Goal: Information Seeking & Learning: Learn about a topic

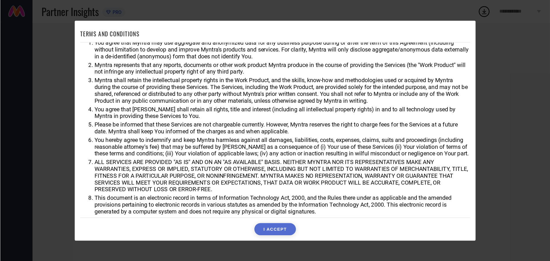
scroll to position [16, 0]
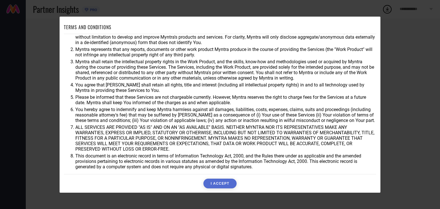
click at [219, 185] on button "I ACCEPT" at bounding box center [219, 184] width 33 height 10
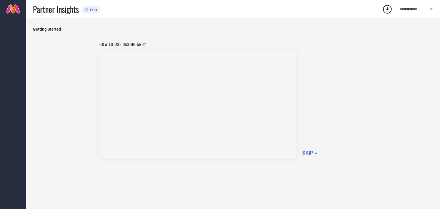
click at [97, 12] on span "PRO" at bounding box center [93, 10] width 9 height 4
click at [94, 9] on span "PRO" at bounding box center [93, 10] width 9 height 4
click at [309, 152] on span "SKIP »" at bounding box center [309, 153] width 15 height 6
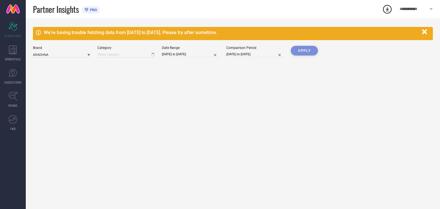
type input "All"
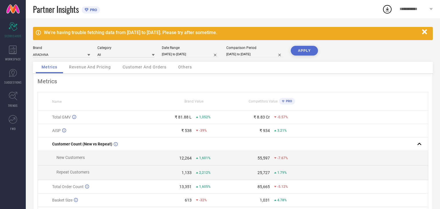
click at [88, 10] on icon at bounding box center [87, 9] width 4 height 3
click at [182, 52] on input "[DATE] to [DATE]" at bounding box center [190, 54] width 57 height 6
select select "7"
select select "2025"
select select "8"
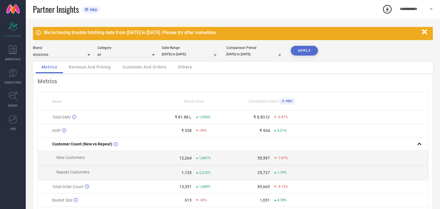
select select "2025"
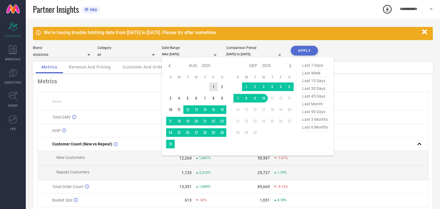
click at [213, 86] on td "1" at bounding box center [213, 87] width 9 height 9
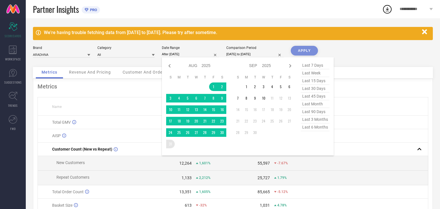
type input "[DATE] to [DATE]"
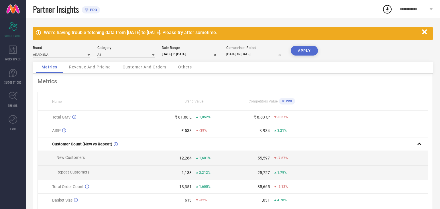
click at [305, 50] on button "APPLY" at bounding box center [304, 51] width 27 height 10
click at [288, 102] on span "PRO" at bounding box center [288, 101] width 8 height 4
click at [91, 66] on span "Revenue And Pricing" at bounding box center [90, 67] width 42 height 5
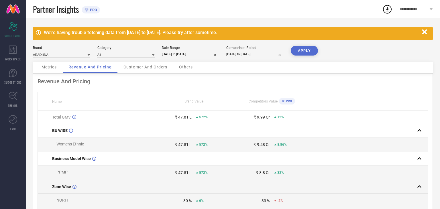
click at [420, 187] on rect at bounding box center [419, 187] width 8 height 8
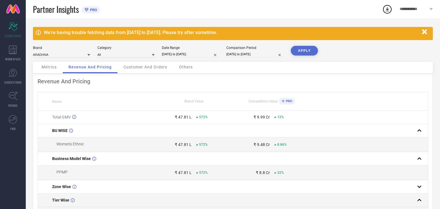
click at [420, 203] on rect at bounding box center [419, 200] width 8 height 8
click at [420, 200] on rect at bounding box center [419, 200] width 8 height 8
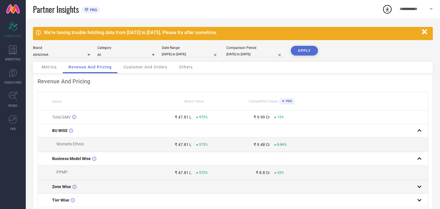
click at [418, 191] on rect at bounding box center [419, 187] width 8 height 8
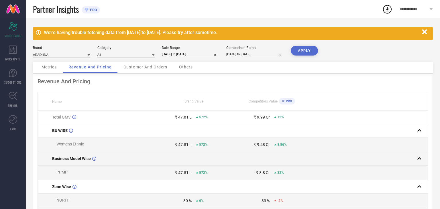
click at [420, 159] on rect at bounding box center [419, 159] width 8 height 8
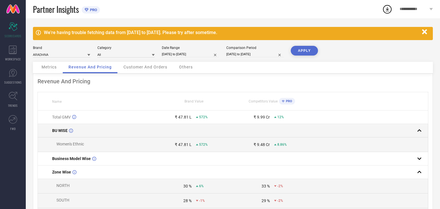
click at [421, 132] on rect at bounding box center [419, 131] width 8 height 8
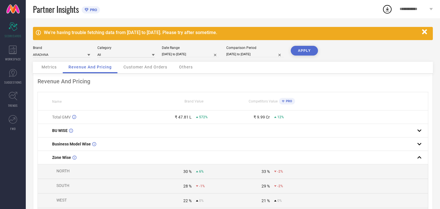
click at [137, 70] on div "Customer And Orders" at bounding box center [145, 67] width 55 height 11
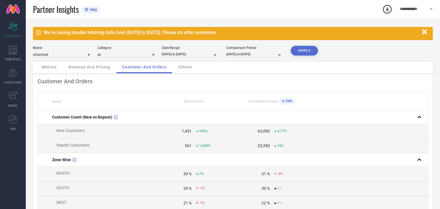
click at [190, 68] on span "Others" at bounding box center [185, 67] width 14 height 5
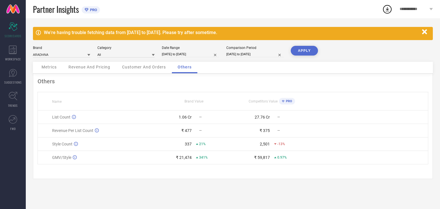
click at [50, 65] on span "Metrics" at bounding box center [49, 67] width 15 height 5
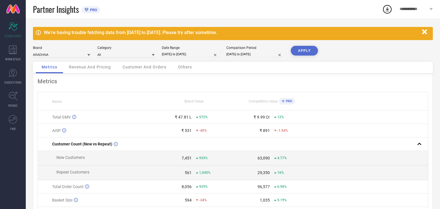
click at [176, 54] on input "[DATE] to [DATE]" at bounding box center [190, 54] width 57 height 6
select select "7"
select select "2025"
select select "8"
select select "2025"
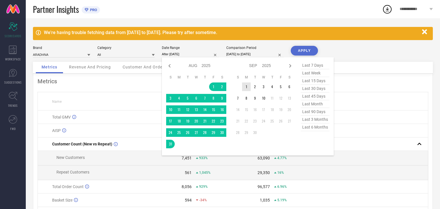
click at [247, 87] on td "1" at bounding box center [246, 87] width 9 height 9
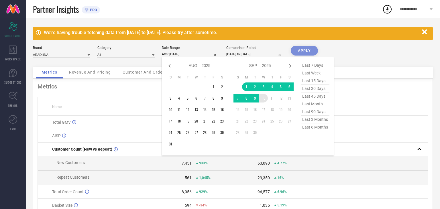
type input "[DATE] to [DATE]"
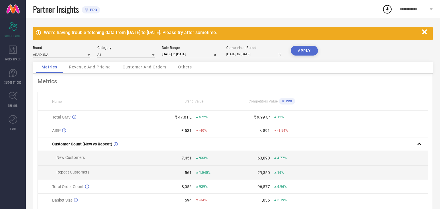
click at [300, 51] on button "APPLY" at bounding box center [304, 51] width 27 height 10
click at [15, 54] on icon at bounding box center [13, 50] width 8 height 9
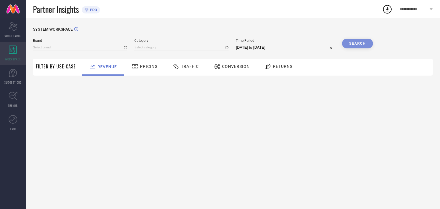
type input "ARADHNA"
type input "All"
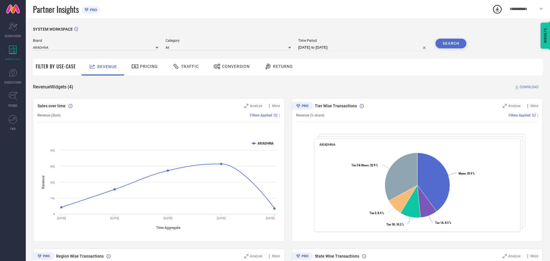
click at [152, 69] on div "Pricing" at bounding box center [144, 67] width 29 height 10
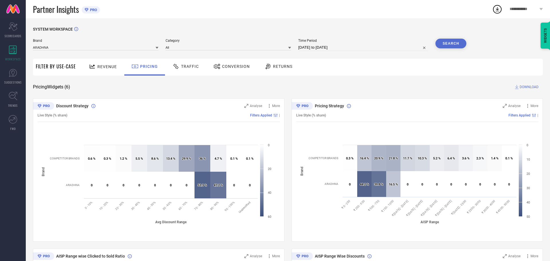
click at [189, 68] on span "Traffic" at bounding box center [190, 66] width 18 height 5
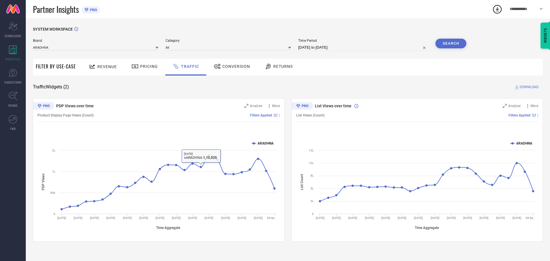
click at [228, 68] on span "Conversion" at bounding box center [236, 66] width 28 height 5
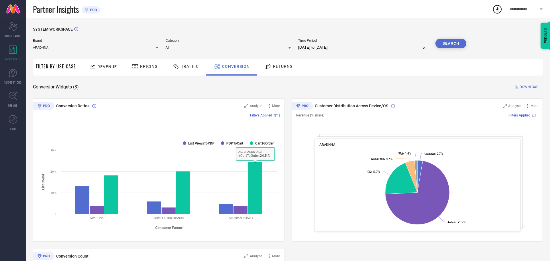
click at [282, 70] on div "Returns" at bounding box center [278, 67] width 31 height 10
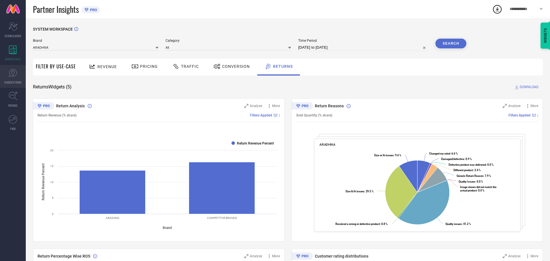
click at [13, 76] on icon at bounding box center [13, 73] width 8 height 8
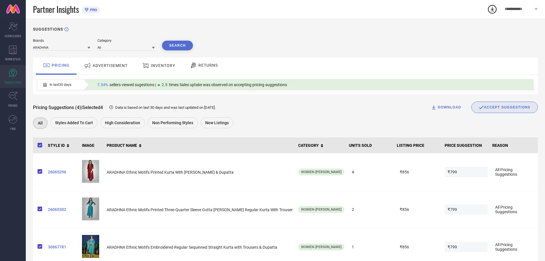
click at [119, 69] on div "ADVERTISEMENT" at bounding box center [106, 65] width 46 height 10
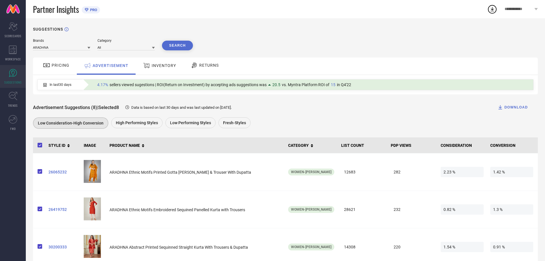
click at [159, 69] on div "INVENTORY" at bounding box center [160, 65] width 36 height 10
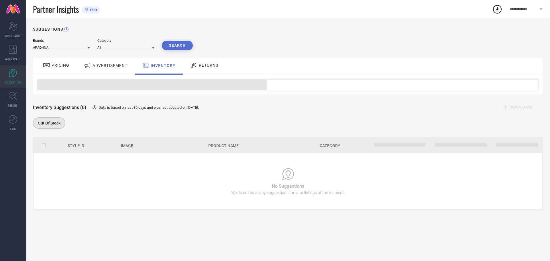
click at [201, 66] on span "RETURNS" at bounding box center [208, 65] width 19 height 5
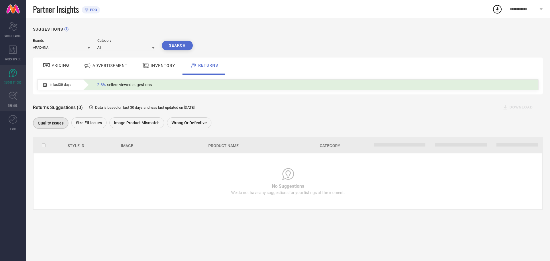
click at [8, 97] on link "TRENDS" at bounding box center [13, 99] width 26 height 23
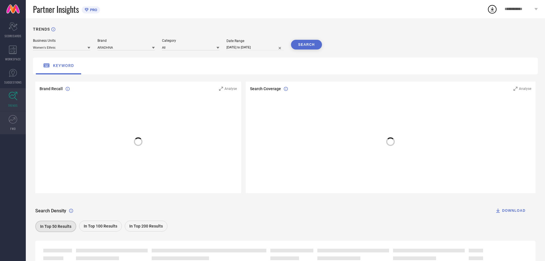
click at [15, 119] on icon at bounding box center [14, 118] width 3 height 3
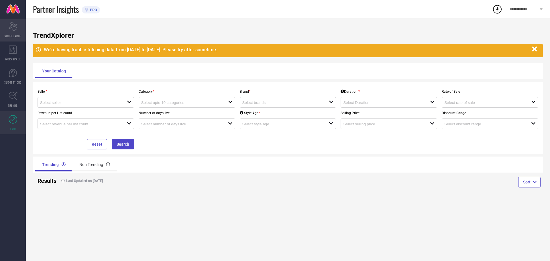
click at [18, 31] on div "Scorecard SCORECARDS" at bounding box center [13, 30] width 26 height 23
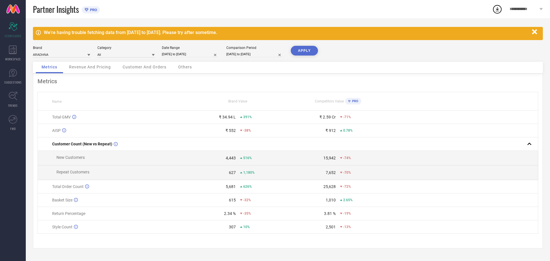
click at [440, 120] on td at bounding box center [463, 117] width 150 height 13
